Goal: Task Accomplishment & Management: Use online tool/utility

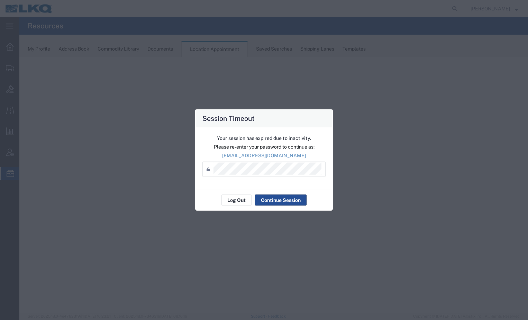
select select "30704"
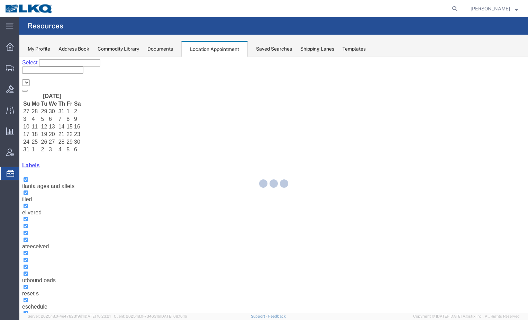
select select "30704"
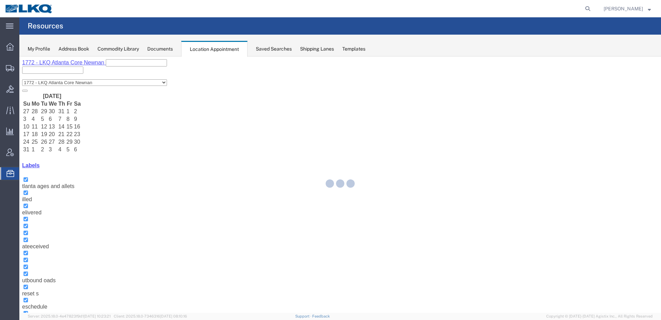
select select "30704"
